Goal: Information Seeking & Learning: Learn about a topic

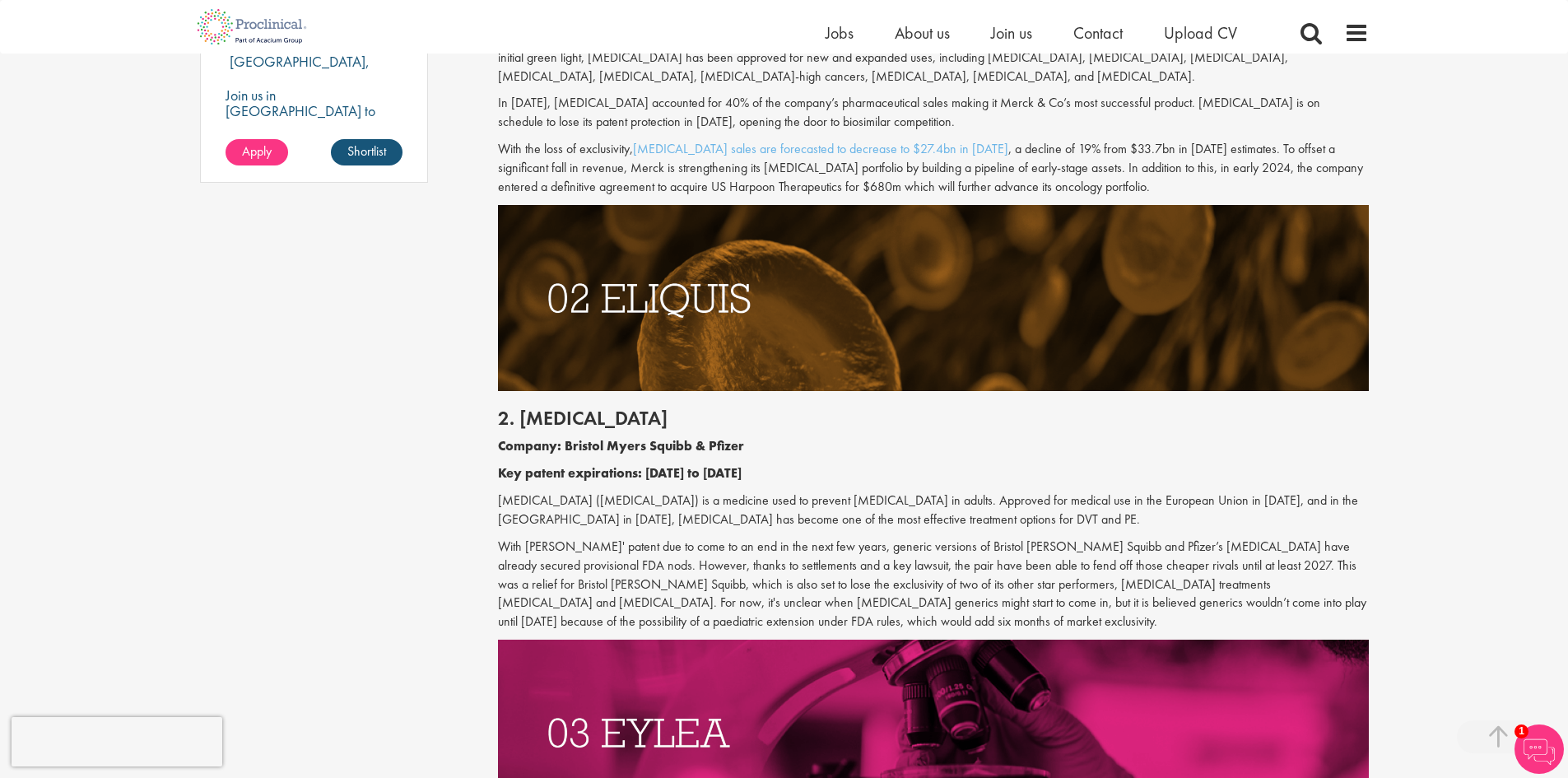
scroll to position [1401, 0]
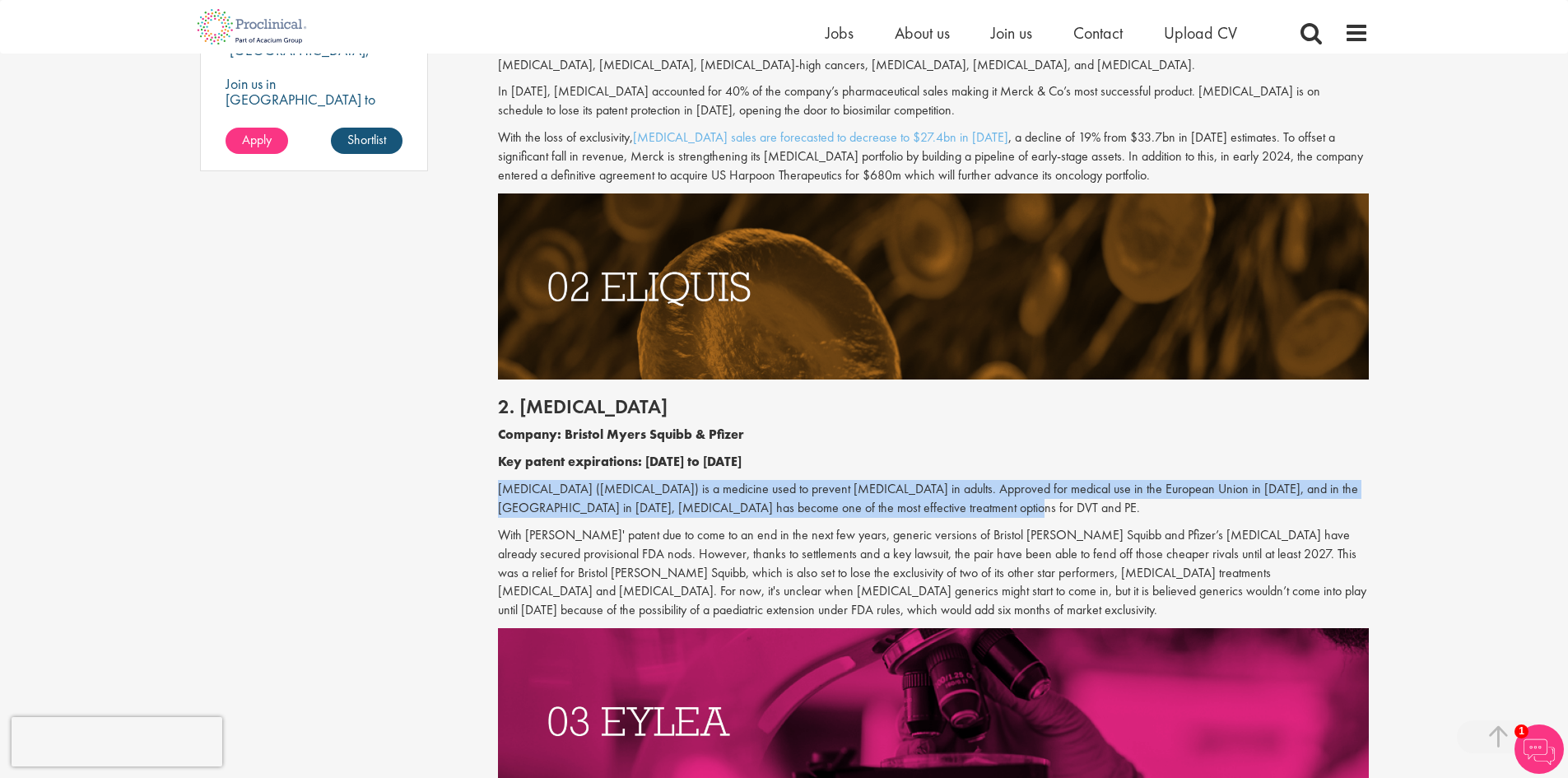
drag, startPoint x: 946, startPoint y: 499, endPoint x: 492, endPoint y: 483, distance: 454.3
click at [1192, 490] on p "[MEDICAL_DATA] ([MEDICAL_DATA]) is a medicine used to prevent [MEDICAL_DATA] in…" at bounding box center [934, 499] width 871 height 38
click at [574, 511] on p "[MEDICAL_DATA] ([MEDICAL_DATA]) is a medicine used to prevent [MEDICAL_DATA] in…" at bounding box center [934, 499] width 871 height 38
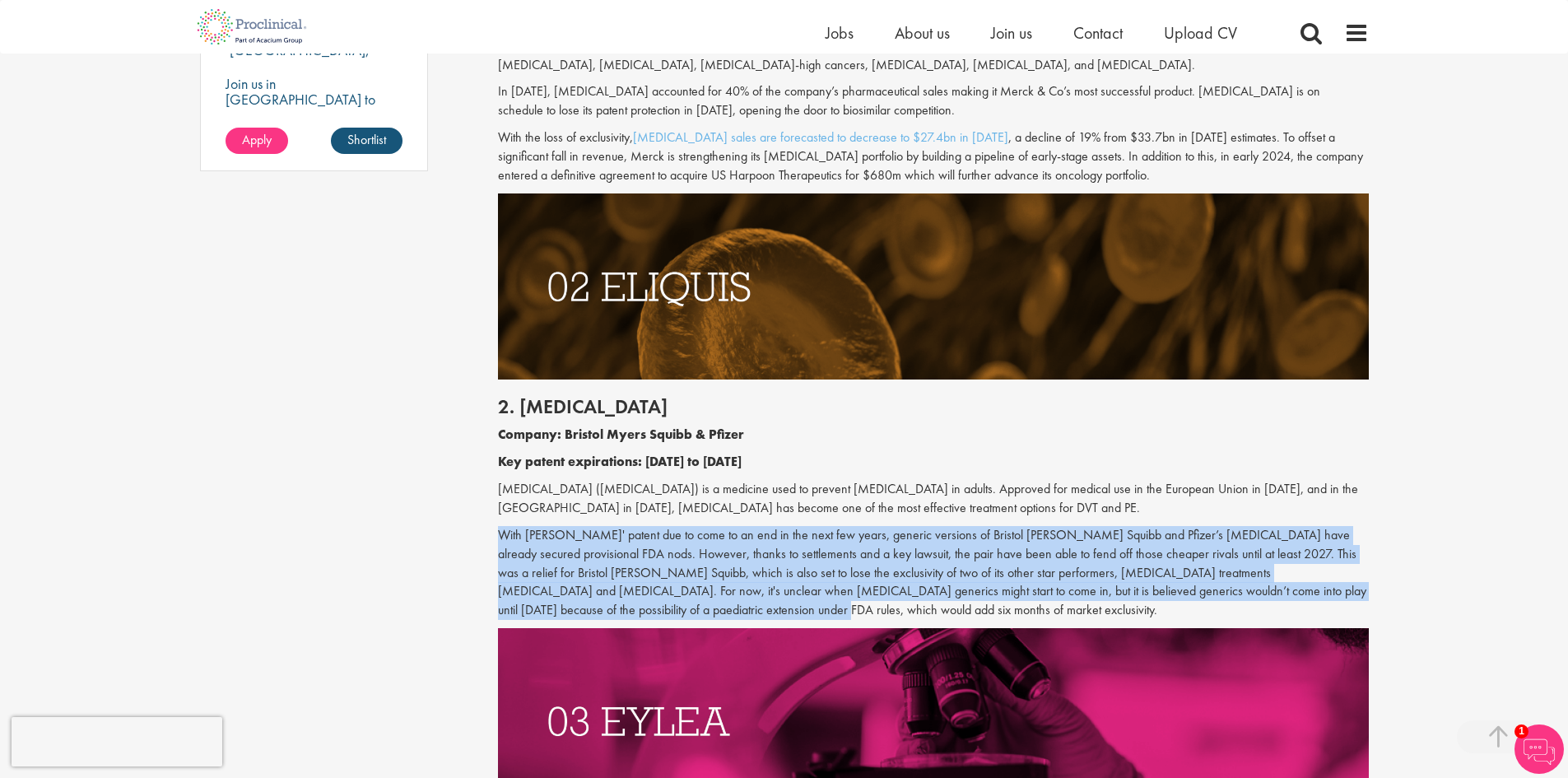
drag, startPoint x: 472, startPoint y: 529, endPoint x: 634, endPoint y: 613, distance: 182.5
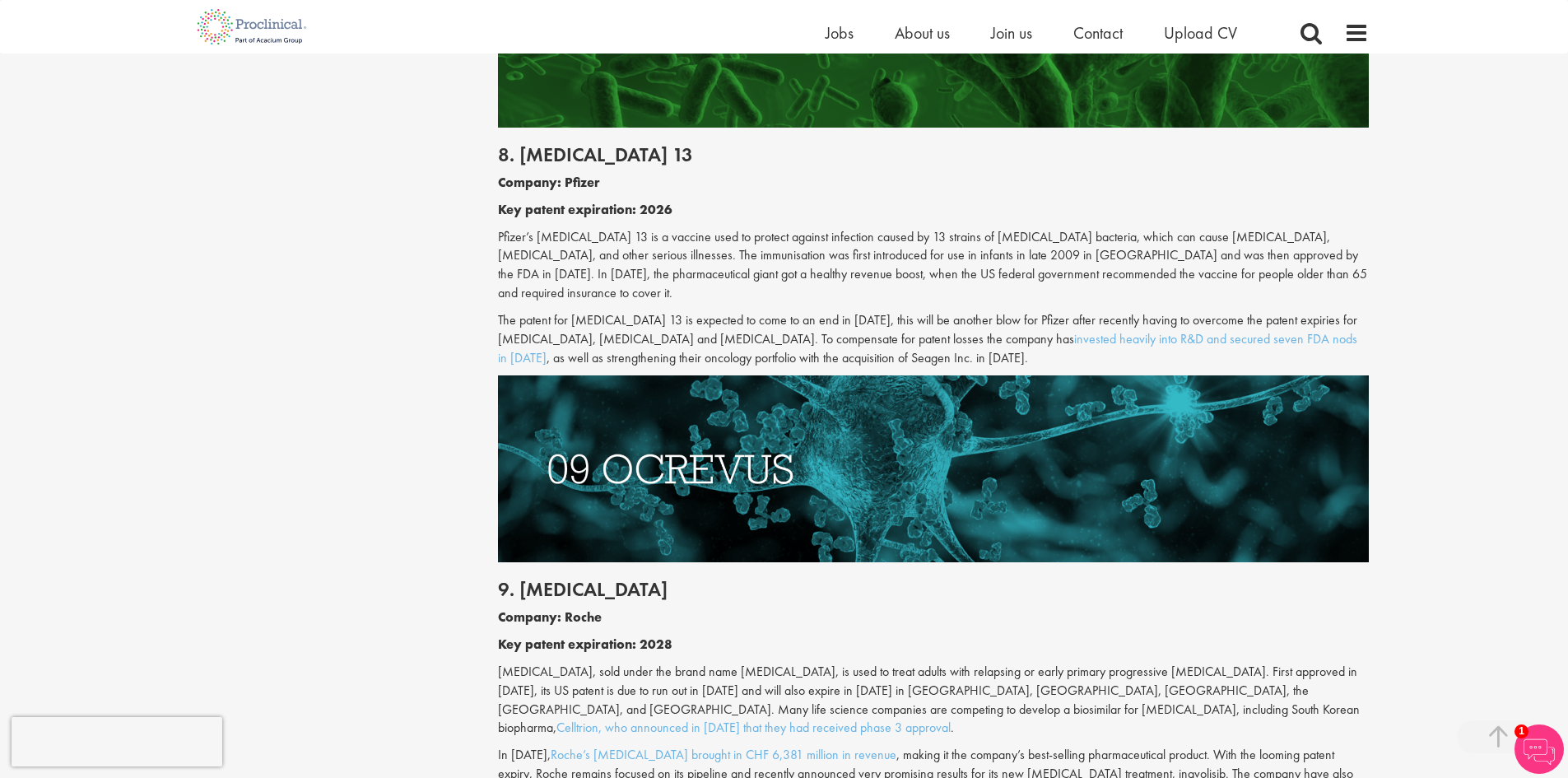
scroll to position [4366, 0]
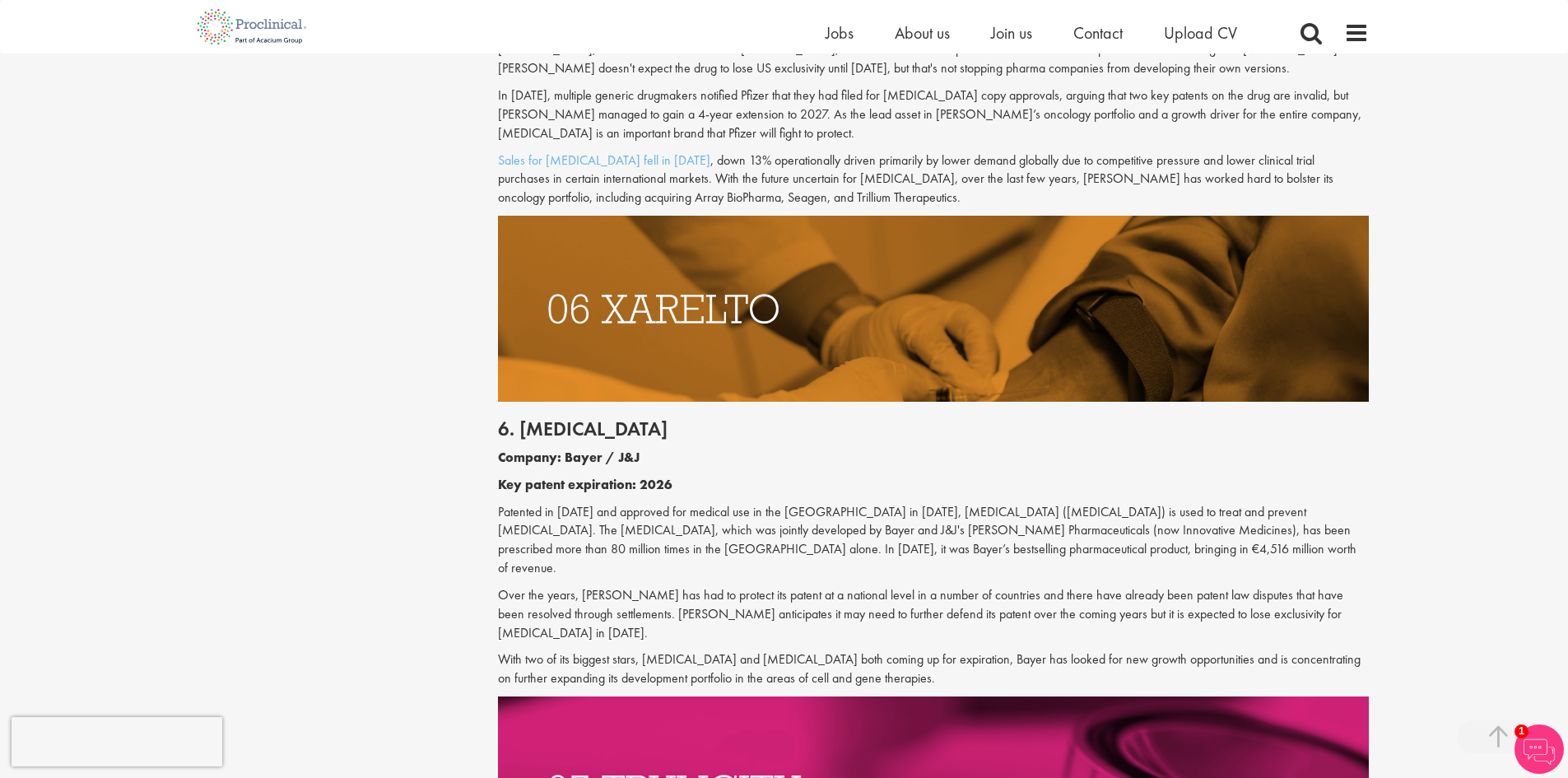
scroll to position [3295, 0]
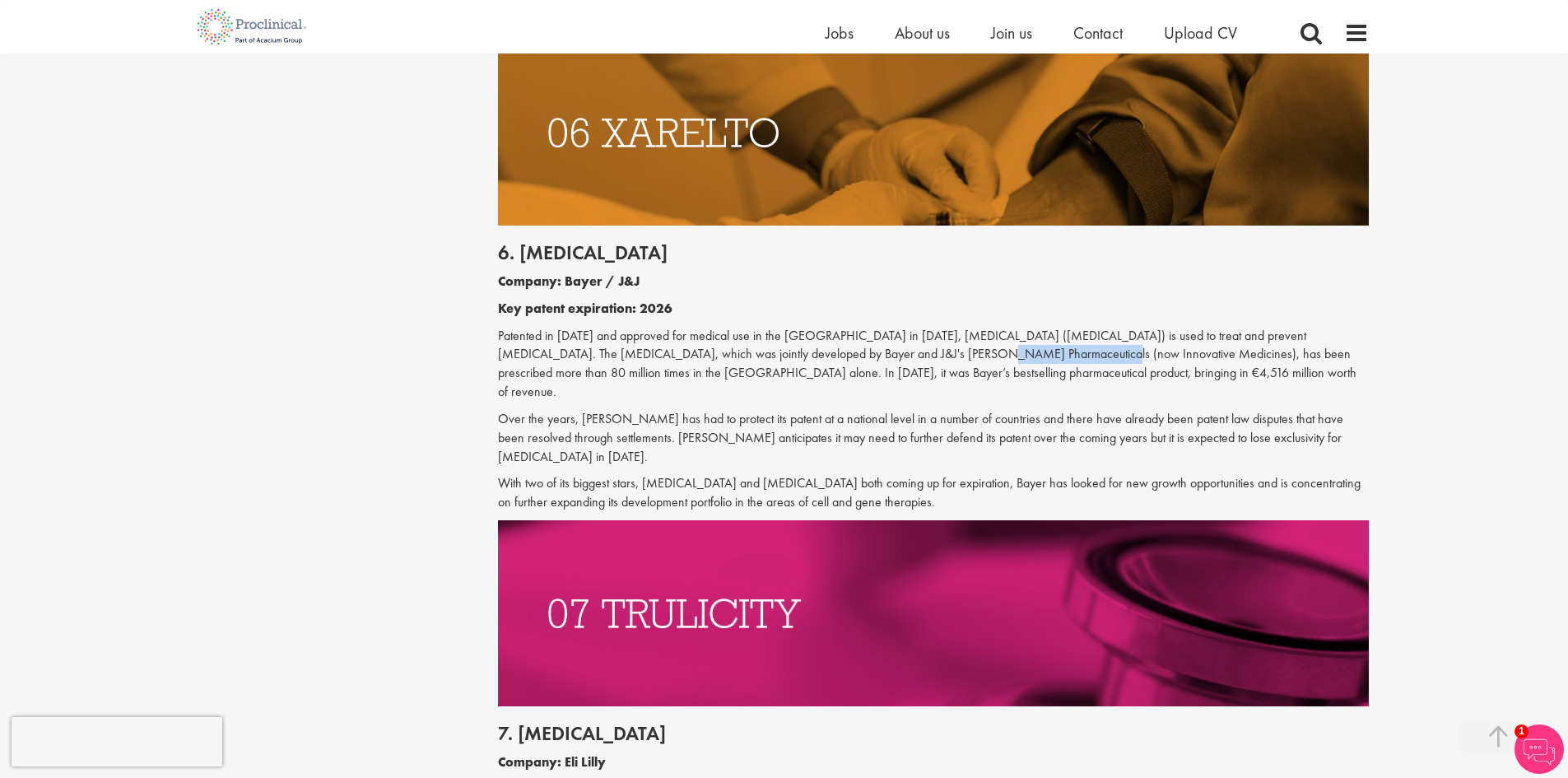
drag, startPoint x: 846, startPoint y: 315, endPoint x: 952, endPoint y: 315, distance: 106.0
click at [952, 327] on p "Patented in [DATE] and approved for medical use in the [GEOGRAPHIC_DATA] in [DA…" at bounding box center [934, 364] width 871 height 75
copy p "Innovative Medicines"
